Goal: Task Accomplishment & Management: Manage account settings

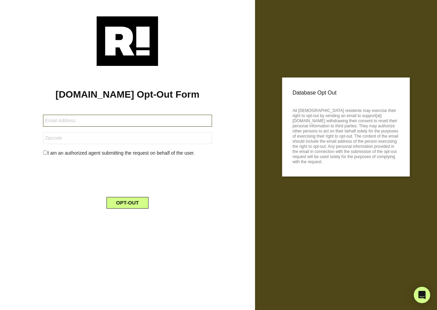
type input "rbuckley@maine.rr.com"
type input "04268"
type input "[EMAIL_ADDRESS][DOMAIN_NAME]"
type input "94038"
